Goal: Find specific page/section: Find specific page/section

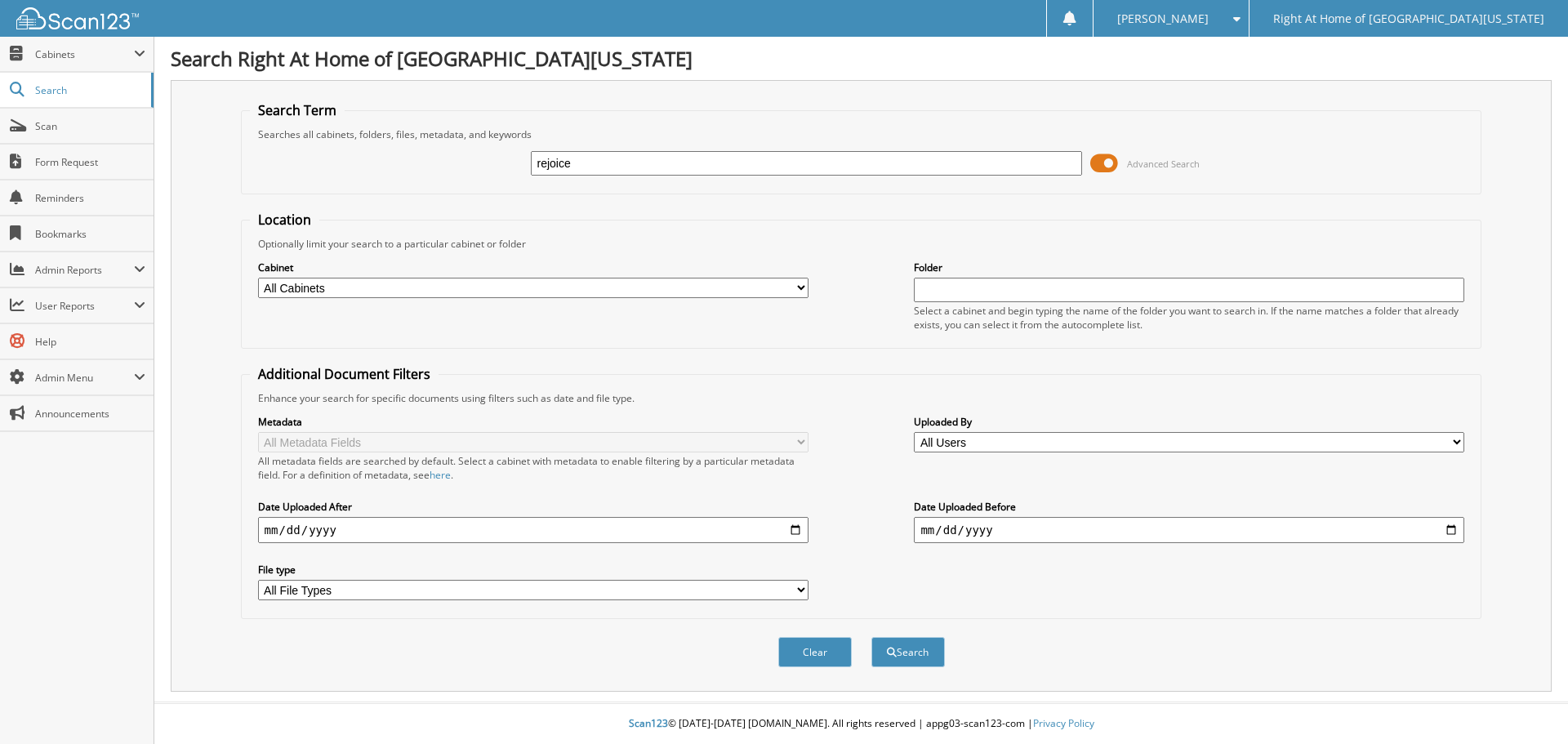
type input "rejoice"
click at [871, 637] on button "Search" at bounding box center [907, 651] width 73 height 31
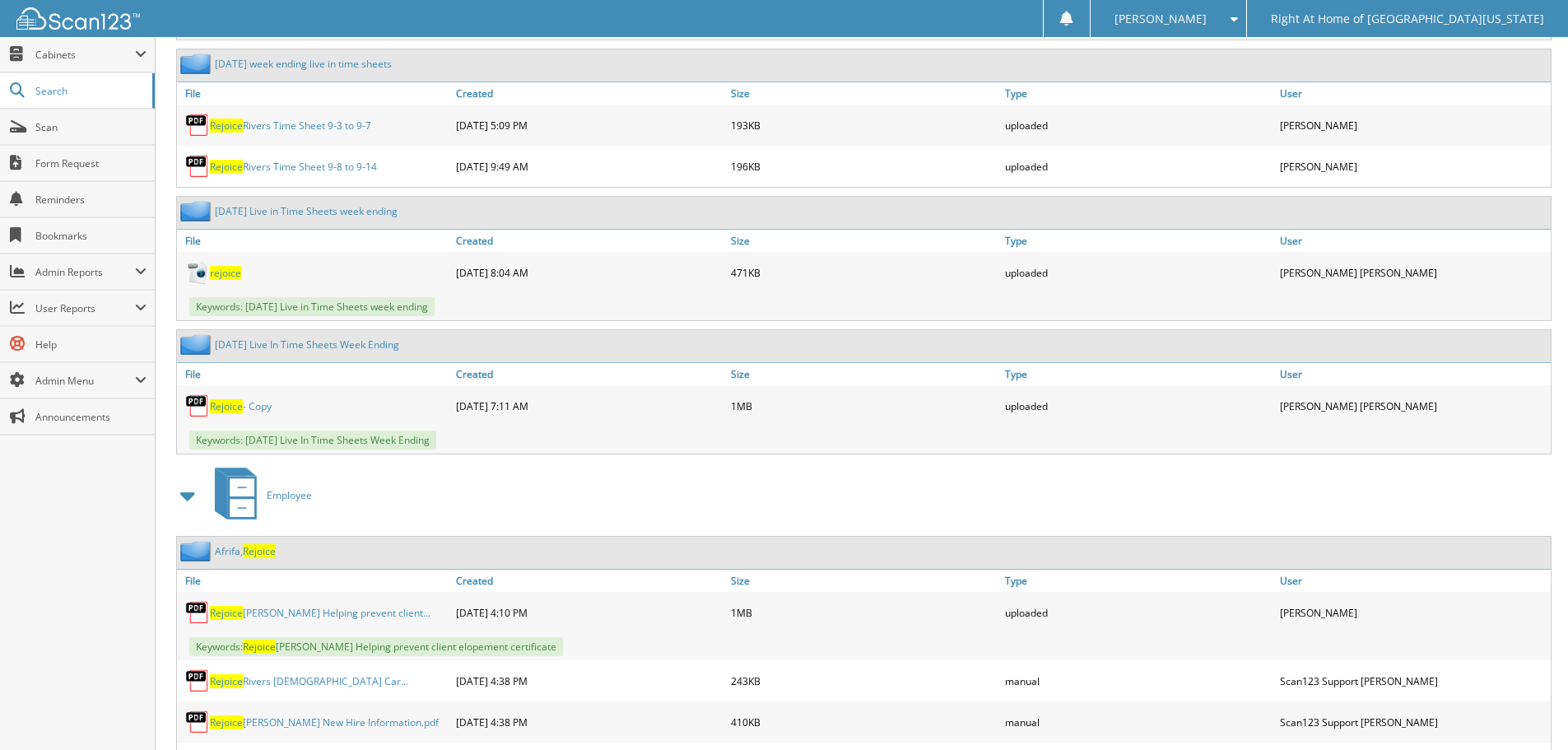
scroll to position [1563, 0]
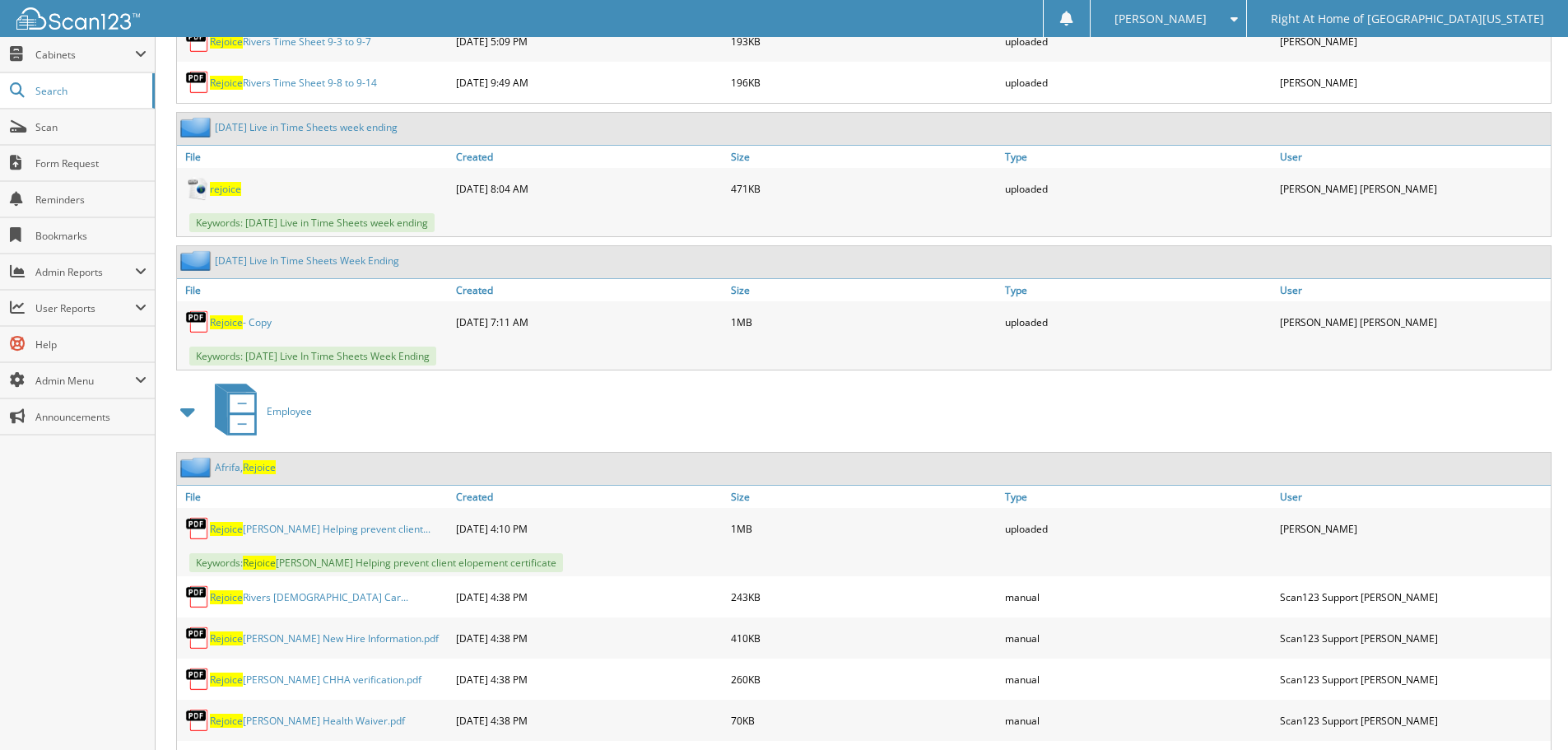
click at [255, 465] on span "Rejoice" at bounding box center [259, 466] width 33 height 14
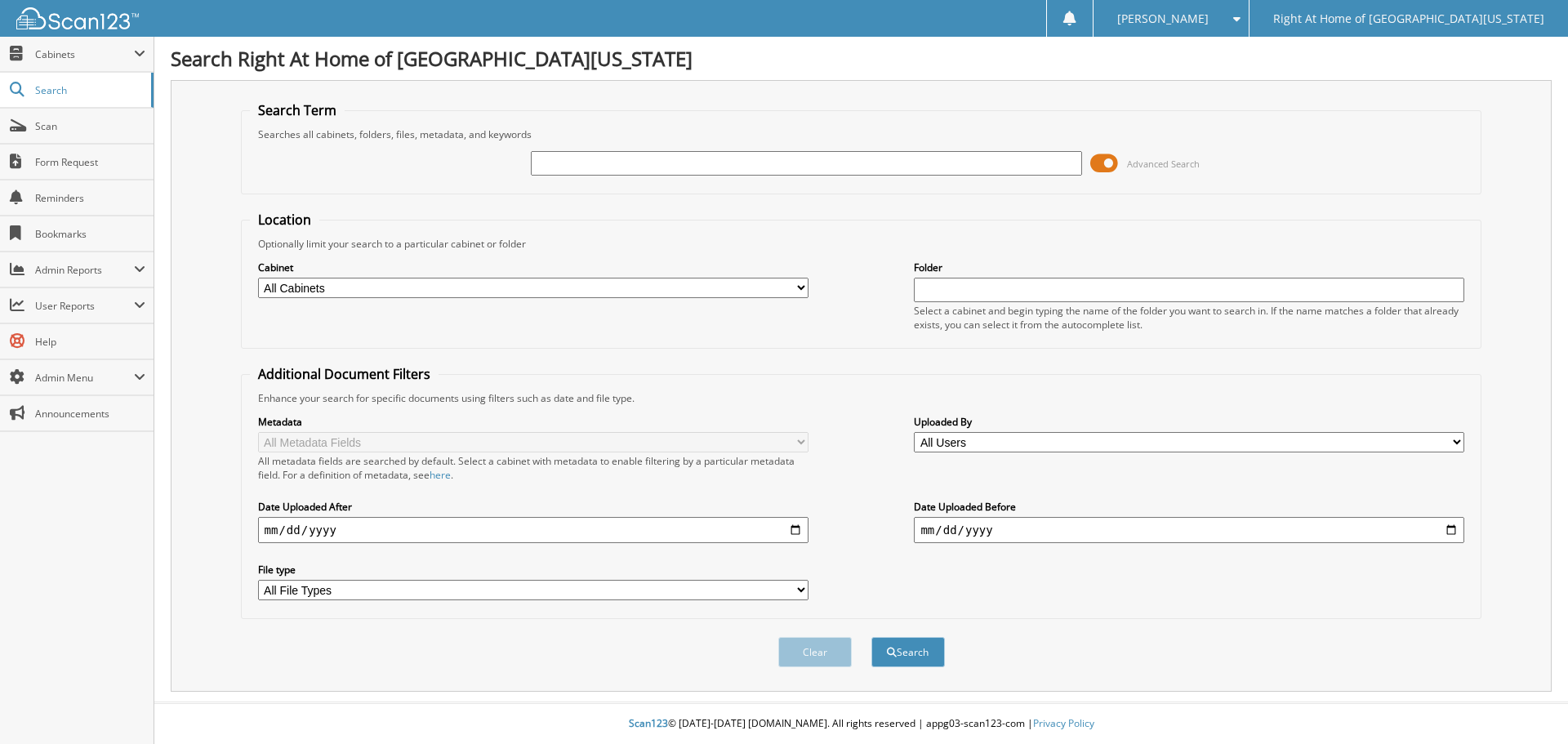
type input "t"
type input "[PERSON_NAME]"
click at [886, 658] on button "Search" at bounding box center [907, 651] width 73 height 31
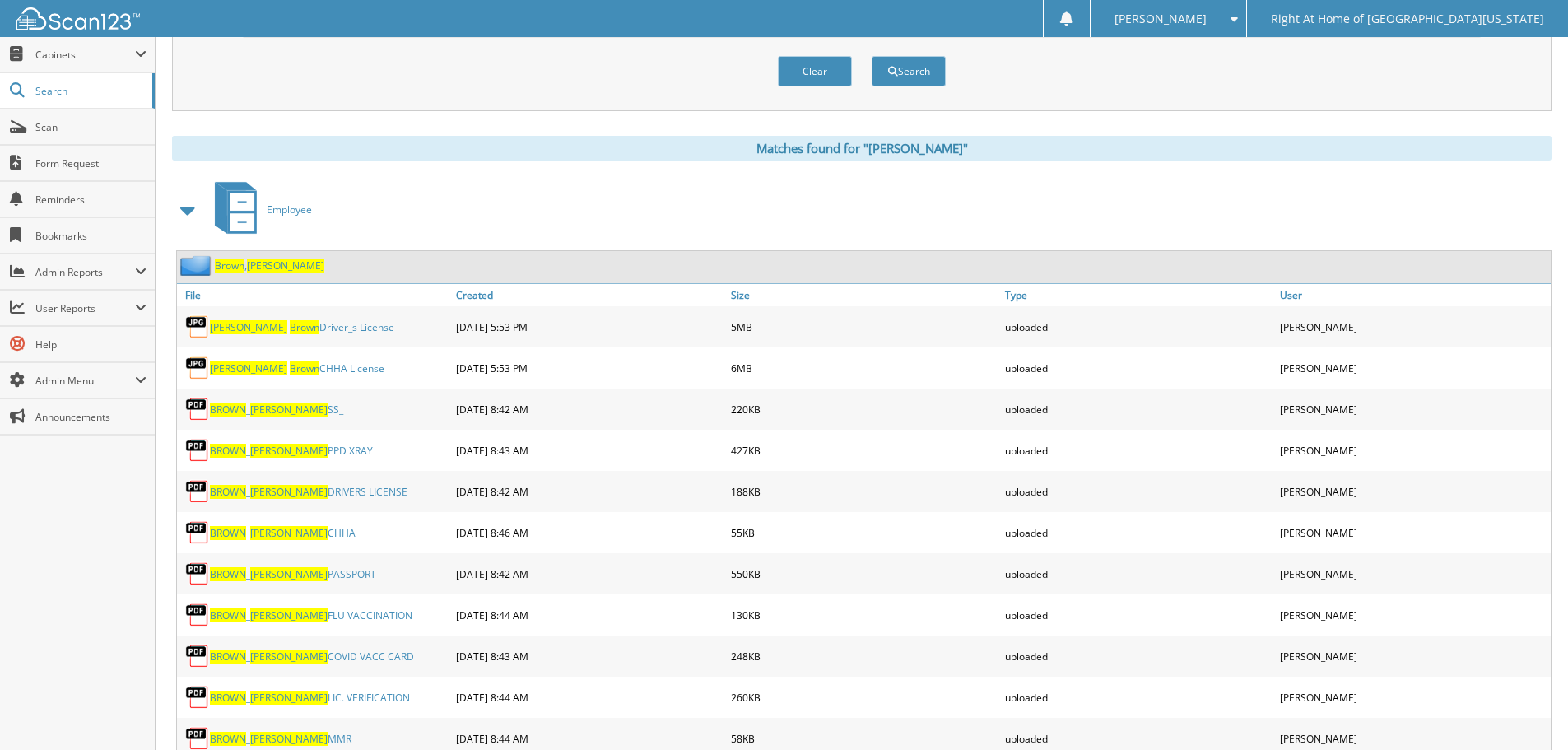
scroll to position [576, 0]
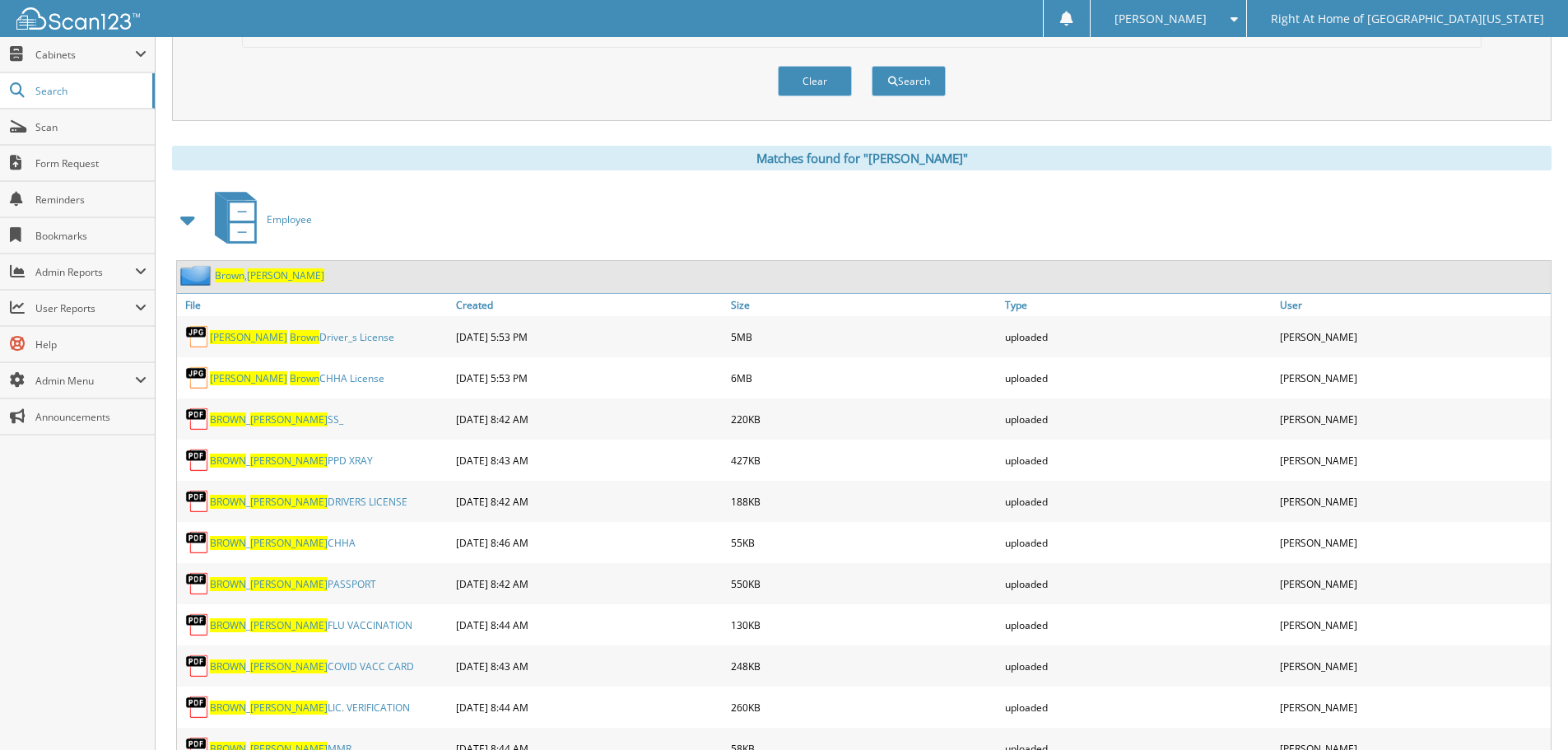
click at [277, 276] on span "Yvonne" at bounding box center [286, 275] width 77 height 14
